Goal: Task Accomplishment & Management: Manage account settings

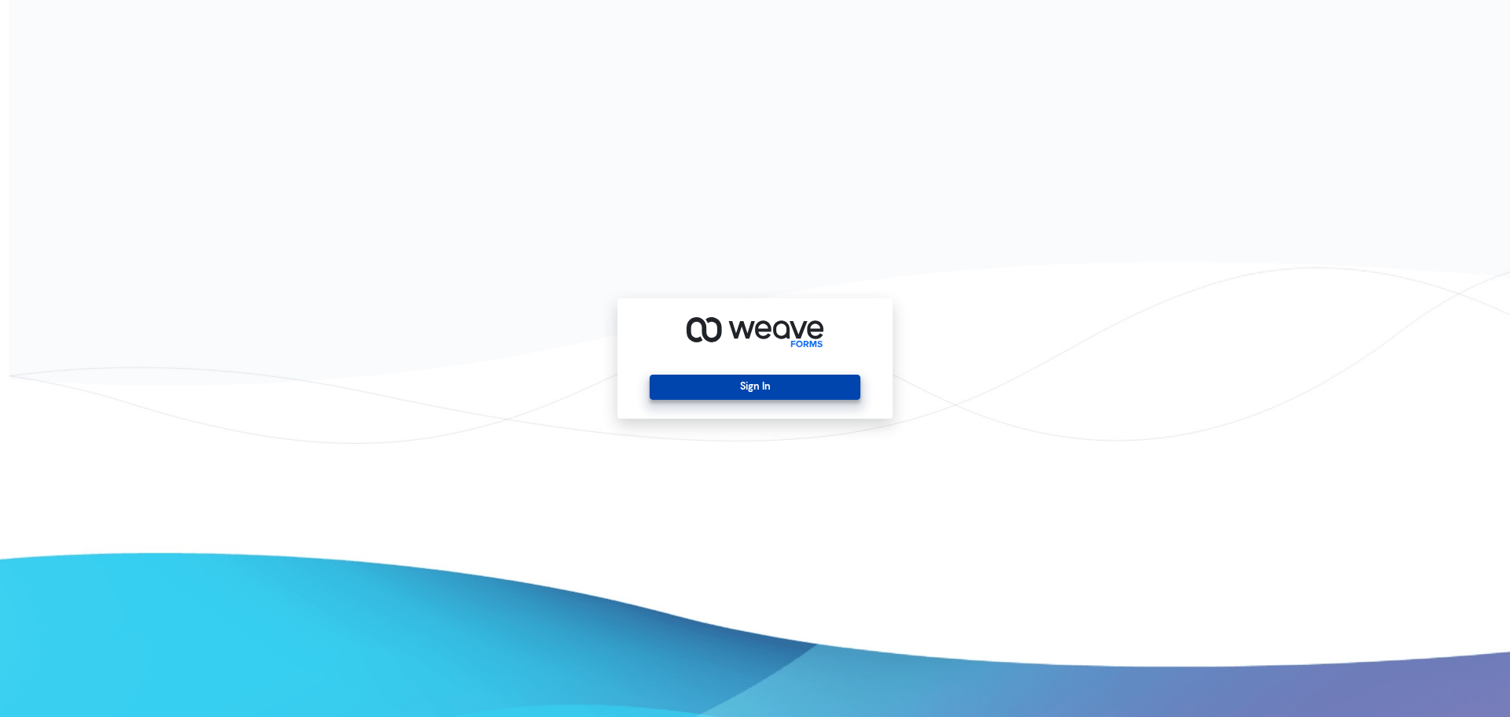
click at [779, 389] on button "Sign In" at bounding box center [755, 386] width 210 height 25
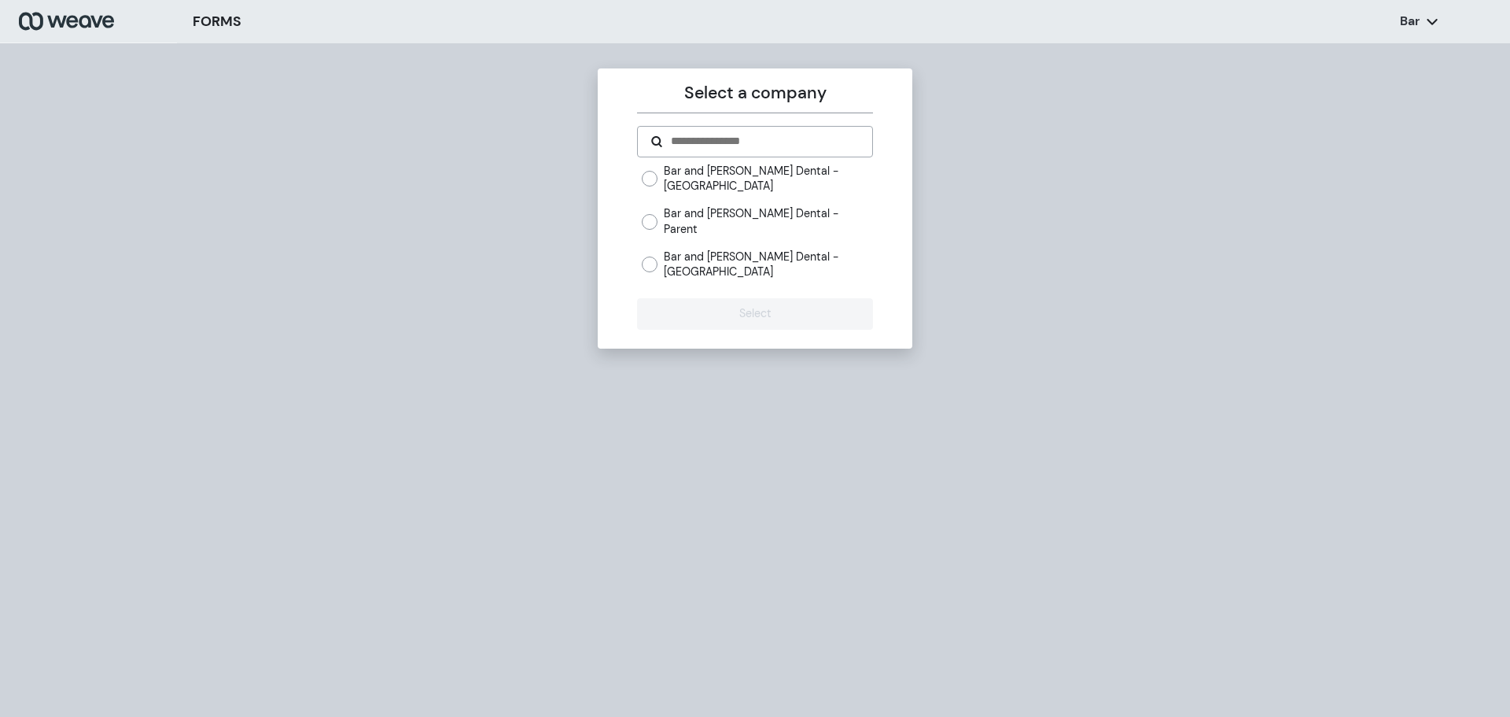
click at [754, 249] on label "Bar and [PERSON_NAME] Dental - [GEOGRAPHIC_DATA]" at bounding box center [768, 264] width 208 height 30
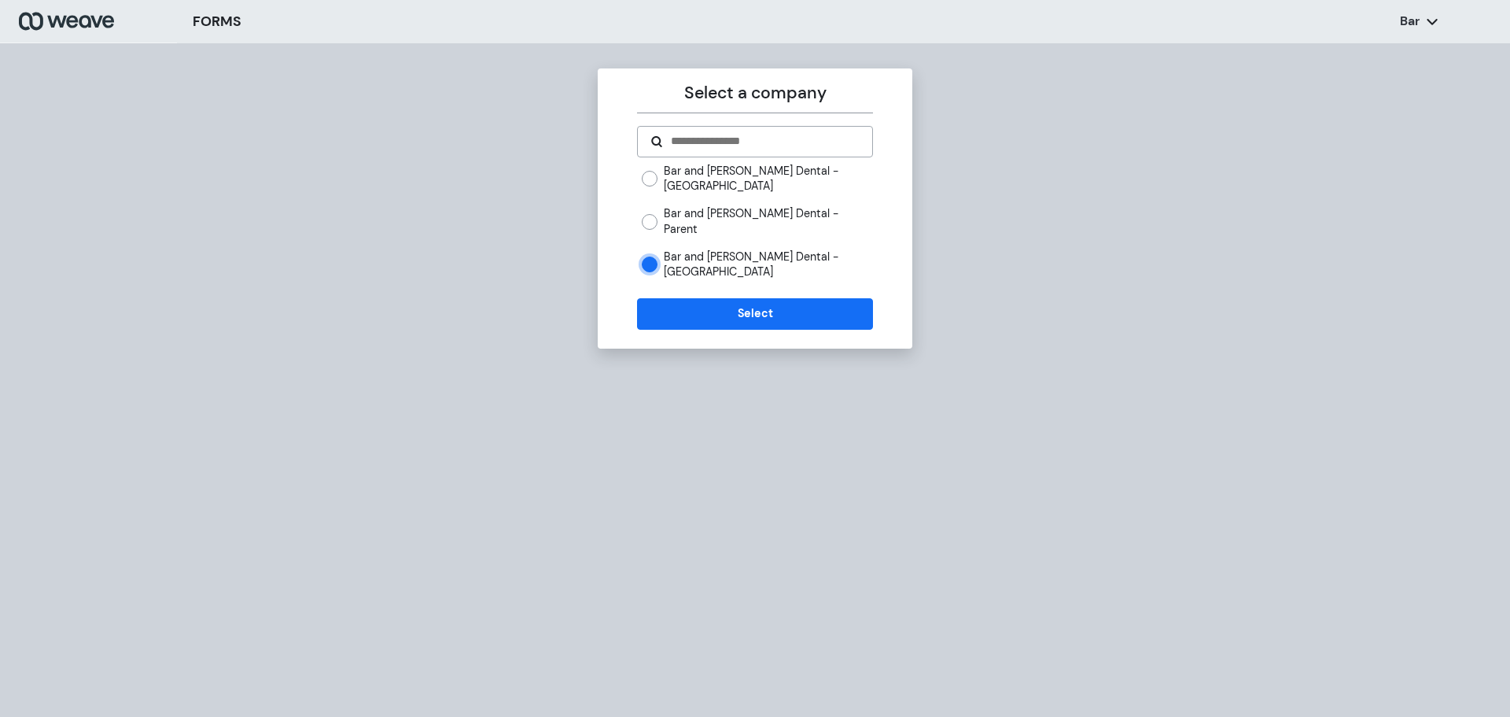
click at [669, 194] on div "Bar and [PERSON_NAME] Dental - York Ave Bar and [PERSON_NAME] Dental - Parent B…" at bounding box center [757, 222] width 230 height 116
click at [669, 175] on label "Bar and [PERSON_NAME] Dental - [GEOGRAPHIC_DATA]" at bounding box center [768, 179] width 208 height 30
click at [708, 298] on button "Select" at bounding box center [754, 313] width 235 height 31
